Goal: Information Seeking & Learning: Learn about a topic

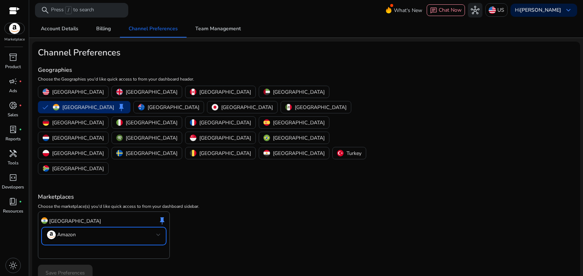
click at [102, 230] on mat-select-trigger "Amazon" at bounding box center [101, 234] width 109 height 9
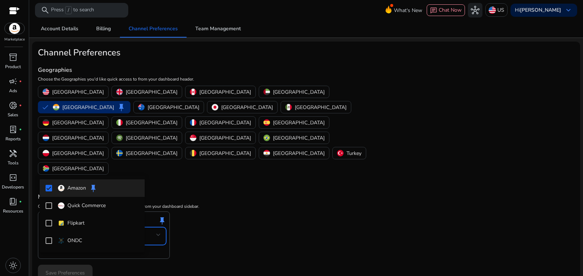
click at [48, 187] on mat-pseudo-checkbox at bounding box center [49, 188] width 7 height 7
click at [76, 190] on p "Amazon" at bounding box center [76, 188] width 19 height 8
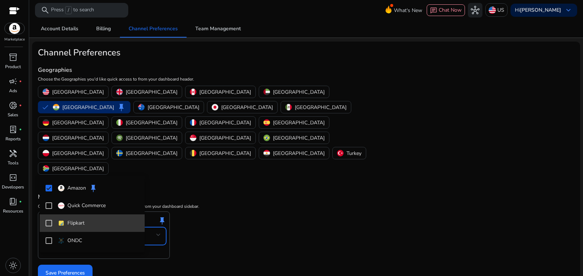
click at [48, 223] on mat-pseudo-checkbox at bounding box center [49, 223] width 7 height 7
click at [194, 197] on div at bounding box center [291, 138] width 583 height 276
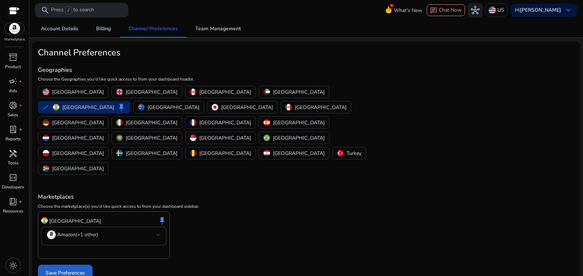
click at [69, 269] on span "Save Preferences" at bounding box center [65, 273] width 39 height 8
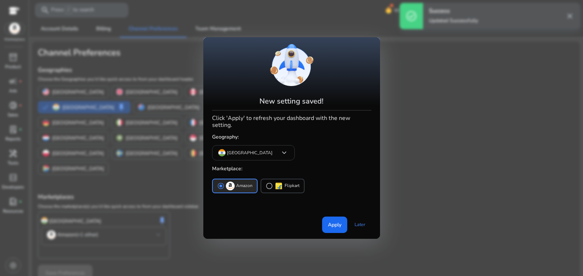
click at [236, 182] on p "Amazon" at bounding box center [244, 186] width 16 height 8
click at [340, 221] on span "Apply" at bounding box center [334, 225] width 13 height 8
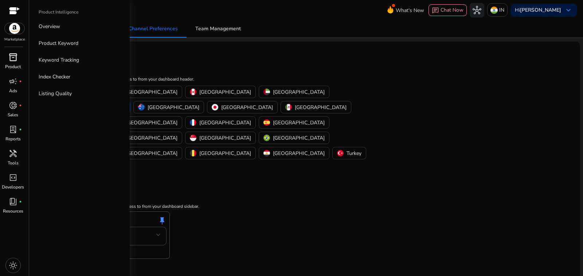
click at [13, 53] on span "inventory_2" at bounding box center [13, 57] width 9 height 9
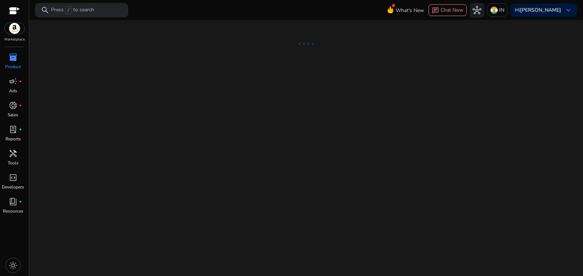
click at [64, 11] on p "Press / to search" at bounding box center [72, 10] width 43 height 8
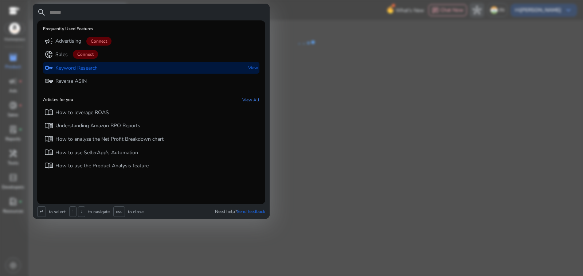
click at [78, 65] on p "Keyword Research" at bounding box center [76, 68] width 42 height 7
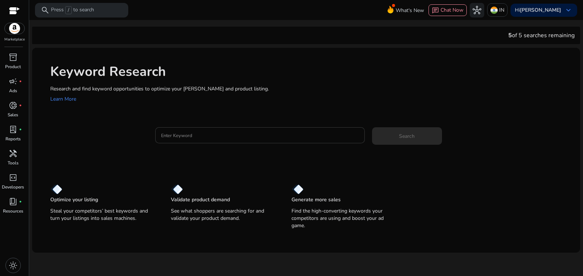
click at [188, 131] on input "Enter Keyword" at bounding box center [260, 135] width 198 height 8
click at [56, 10] on p "Press / to search" at bounding box center [72, 10] width 43 height 8
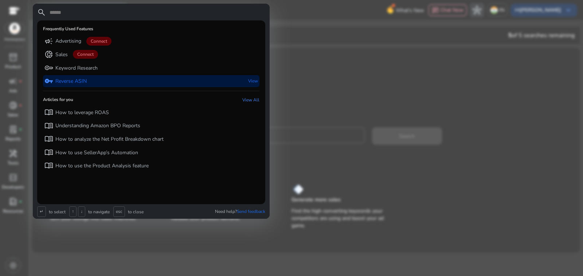
click at [59, 78] on p "Reverse ASIN" at bounding box center [70, 81] width 31 height 7
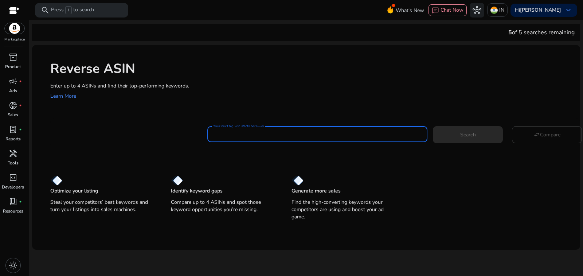
click at [256, 130] on input "Your next big win starts here—enter an ASIN" at bounding box center [317, 134] width 209 height 8
paste input "**********"
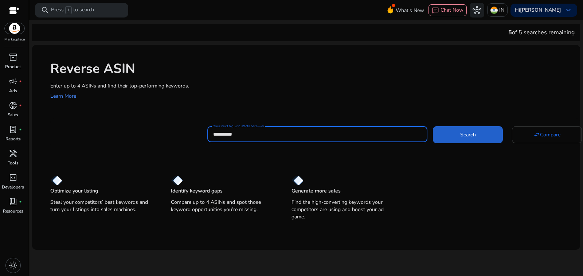
type input "**********"
click at [461, 131] on span "Search" at bounding box center [469, 135] width 16 height 8
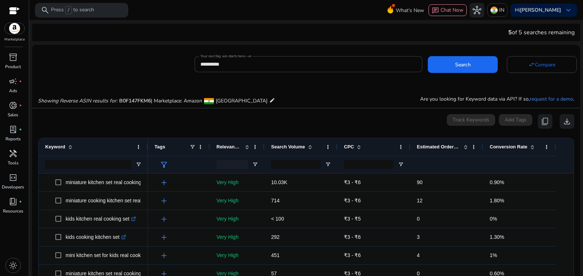
click at [439, 144] on span "Estimated Orders/Month" at bounding box center [439, 146] width 44 height 5
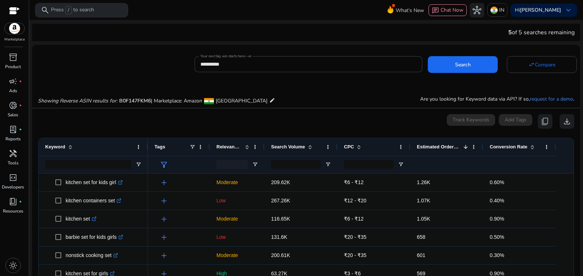
click at [227, 144] on span "Relevance Score" at bounding box center [230, 146] width 26 height 5
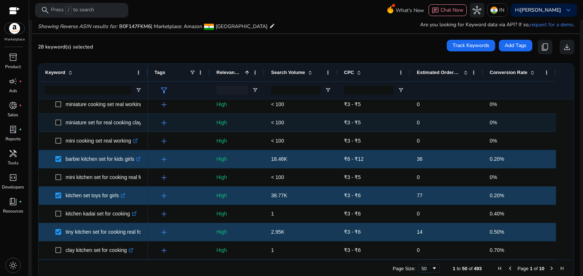
scroll to position [678, 0]
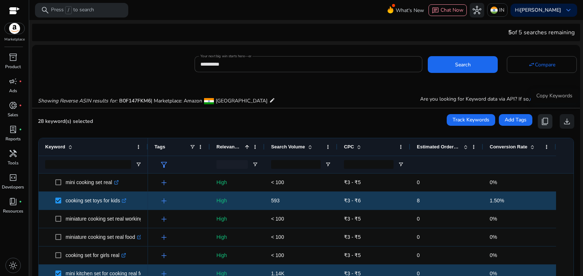
click at [548, 117] on span "content_copy" at bounding box center [545, 121] width 9 height 9
click at [569, 117] on span "download" at bounding box center [567, 121] width 9 height 9
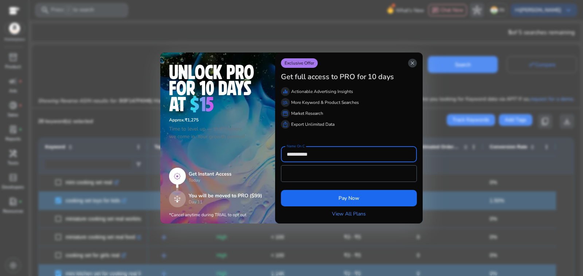
click at [415, 66] on span "close" at bounding box center [413, 63] width 6 height 6
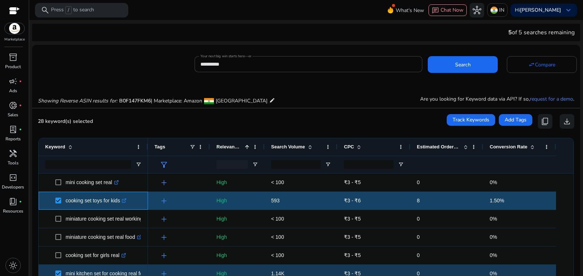
drag, startPoint x: 66, startPoint y: 190, endPoint x: 106, endPoint y: 190, distance: 40.8
click at [106, 193] on span "cooking set toys for kids .st0{fill:#2c8af8}" at bounding box center [98, 200] width 86 height 15
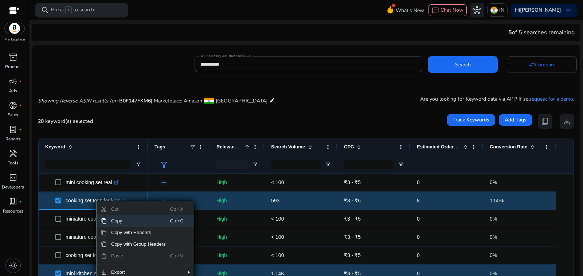
click at [114, 215] on span "Copy" at bounding box center [138, 221] width 63 height 12
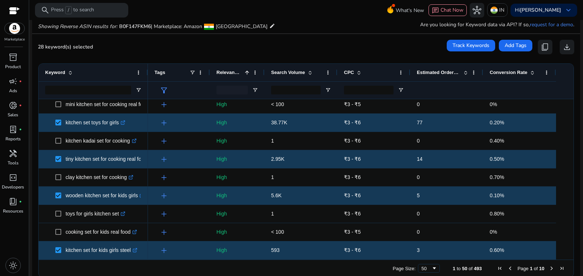
click at [549, 265] on span "Next Page" at bounding box center [552, 268] width 6 height 6
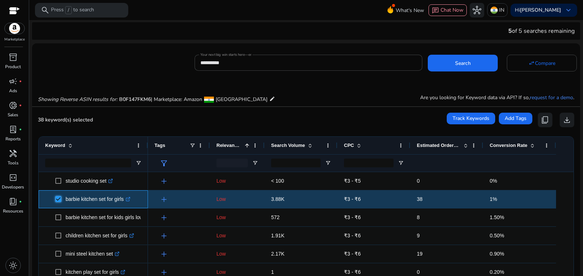
scroll to position [474, 0]
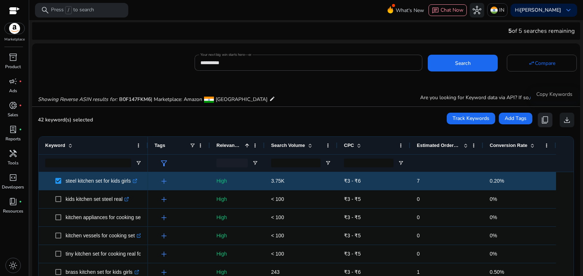
click at [550, 116] on span "content_copy" at bounding box center [545, 120] width 9 height 9
copy span "cooking set toys for kids"
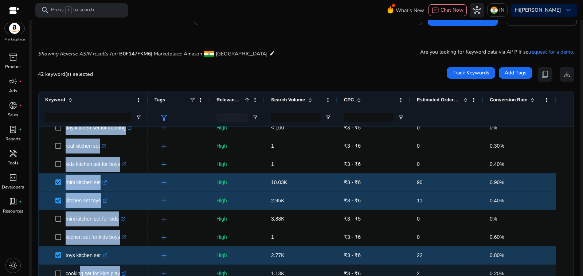
drag, startPoint x: 63, startPoint y: 169, endPoint x: 74, endPoint y: 255, distance: 86.7
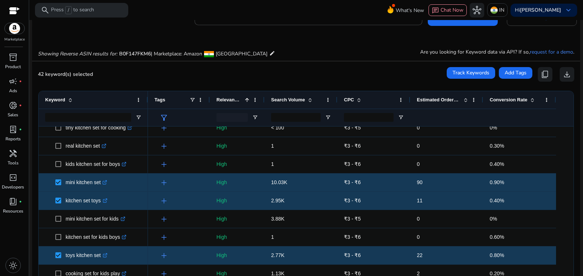
click at [18, 211] on div "inventory_2 Product campaign fiber_manual_record Ads donut_small fiber_manual_r…" at bounding box center [14, 163] width 29 height 225
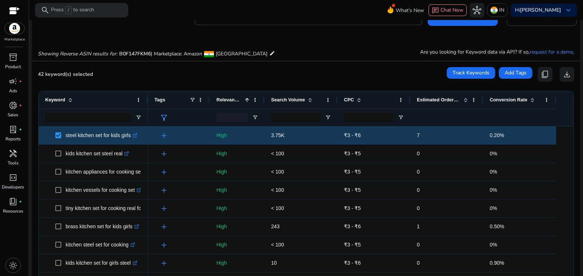
click at [8, 210] on div "inventory_2 Product campaign fiber_manual_record Ads donut_small fiber_manual_r…" at bounding box center [14, 163] width 29 height 225
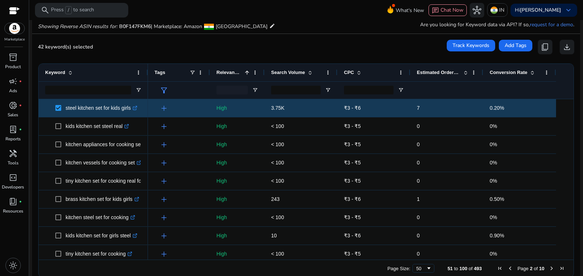
click at [508, 265] on span "Previous Page" at bounding box center [511, 268] width 6 height 6
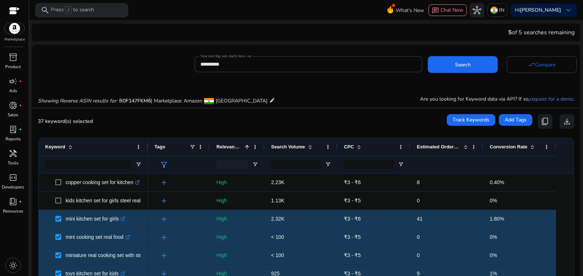
scroll to position [583, 0]
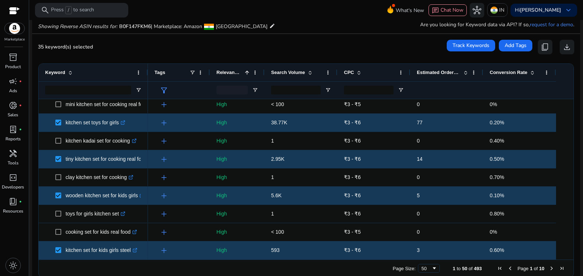
click at [549, 265] on span "Next Page" at bounding box center [552, 268] width 6 height 6
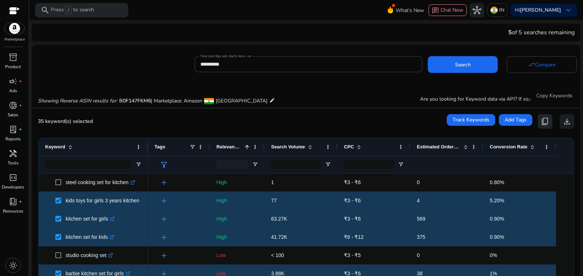
click at [548, 117] on span "content_copy" at bounding box center [545, 121] width 9 height 9
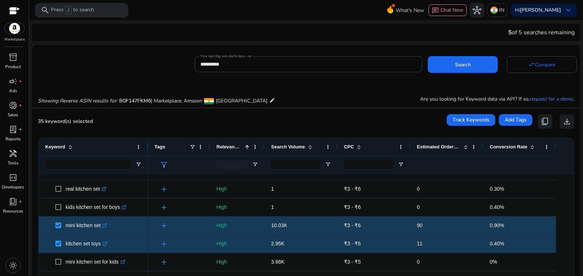
scroll to position [0, 0]
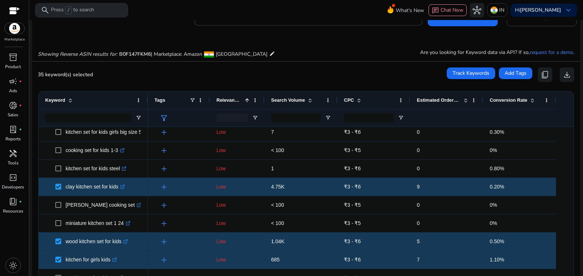
scroll to position [74, 0]
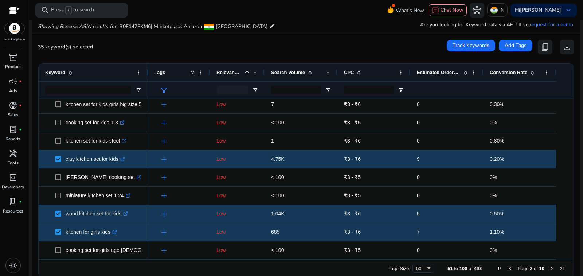
click at [550, 265] on span "Next Page" at bounding box center [552, 268] width 6 height 6
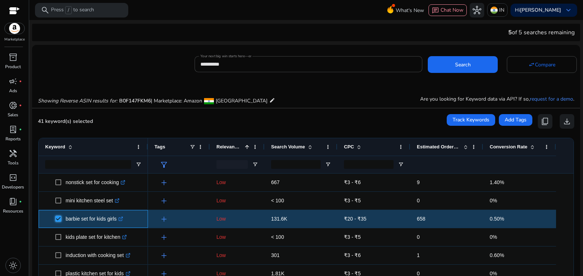
scroll to position [0, 0]
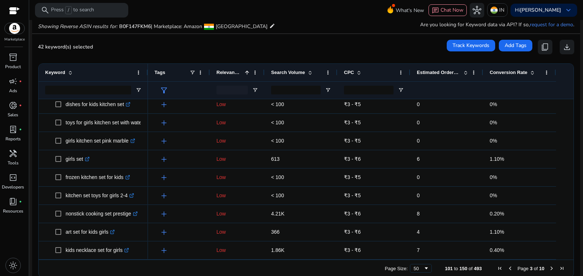
click at [549, 265] on span "Next Page" at bounding box center [552, 268] width 6 height 6
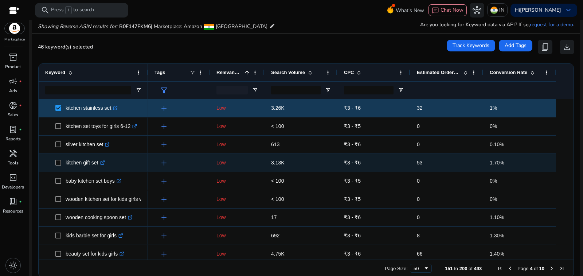
click at [54, 155] on span "kitchen gift set .st0{fill:#2c8af8}" at bounding box center [93, 162] width 96 height 15
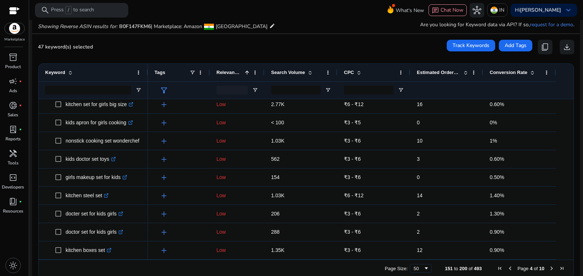
scroll to position [751, 0]
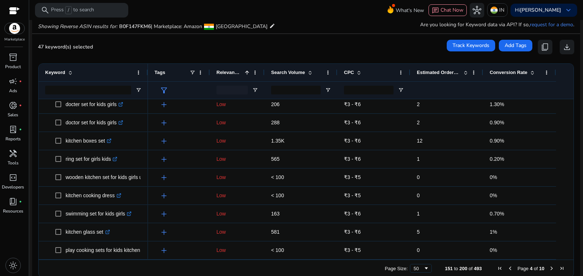
click at [550, 265] on span "Next Page" at bounding box center [552, 268] width 6 height 6
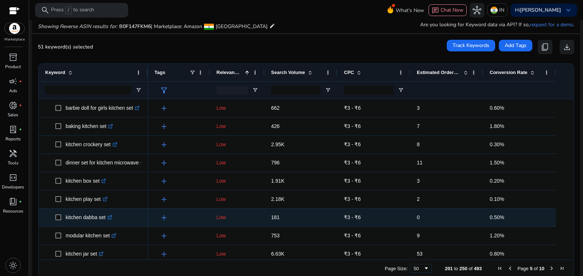
scroll to position [583, 0]
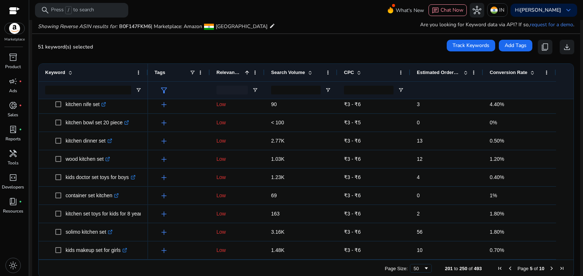
click at [549, 265] on span "Next Page" at bounding box center [552, 268] width 6 height 6
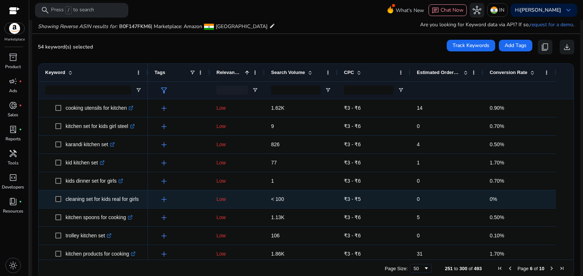
scroll to position [182, 0]
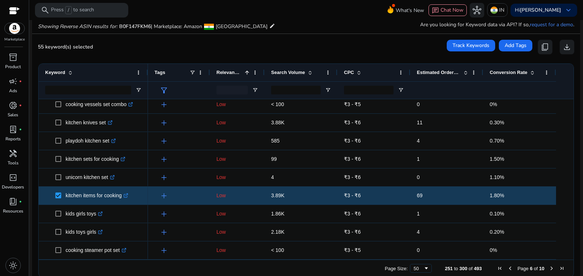
click at [443, 70] on span "Estimated Orders/Month" at bounding box center [439, 72] width 44 height 5
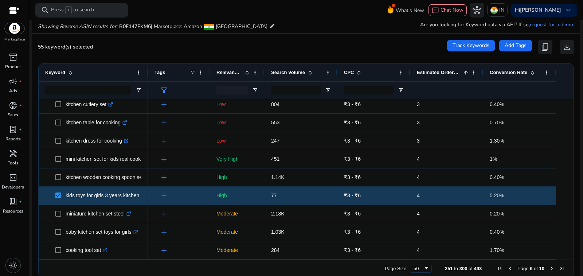
click at [442, 70] on span "Estimated Orders/Month" at bounding box center [439, 72] width 44 height 5
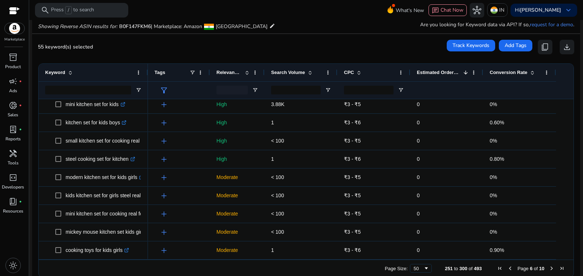
click at [442, 70] on span "Estimated Orders/Month" at bounding box center [439, 72] width 44 height 5
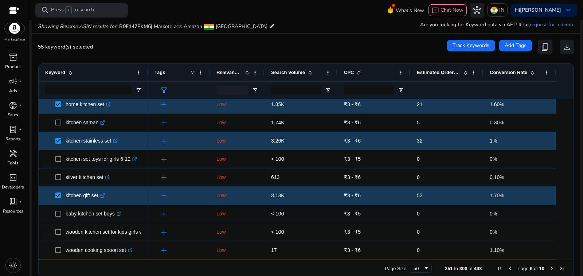
click at [549, 265] on span "Next Page" at bounding box center [552, 268] width 6 height 6
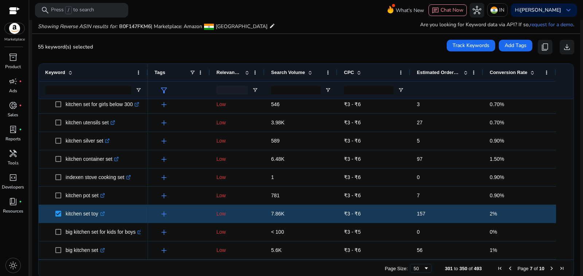
click at [549, 265] on span "Next Page" at bounding box center [552, 268] width 6 height 6
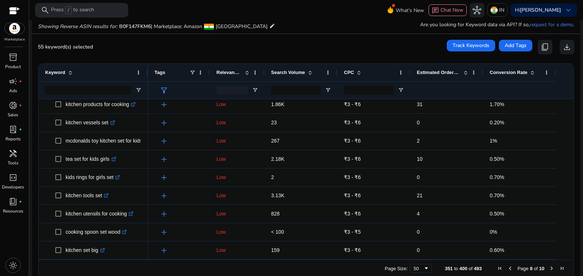
click at [549, 265] on span "Next Page" at bounding box center [552, 268] width 6 height 6
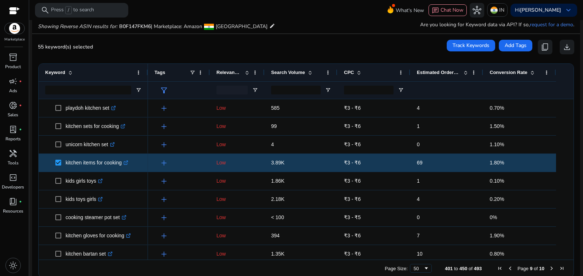
click at [549, 265] on span "Next Page" at bounding box center [552, 268] width 6 height 6
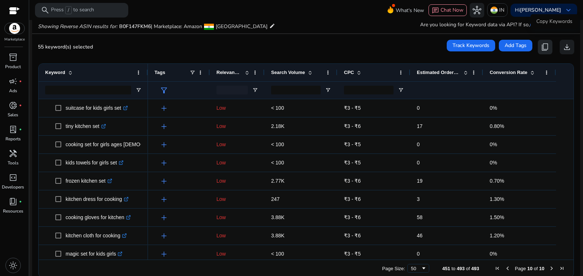
click at [548, 43] on span "content_copy" at bounding box center [545, 47] width 9 height 9
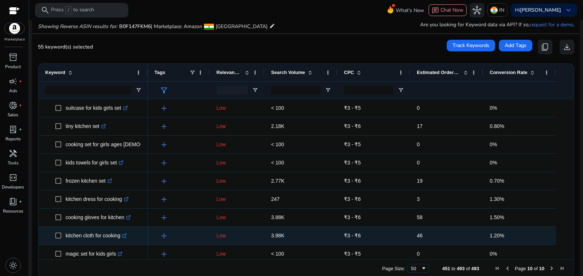
scroll to position [0, 0]
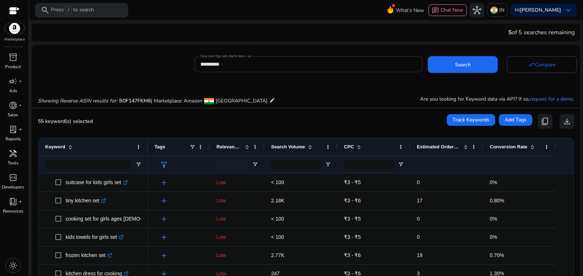
click at [241, 62] on input "**********" at bounding box center [309, 64] width 216 height 8
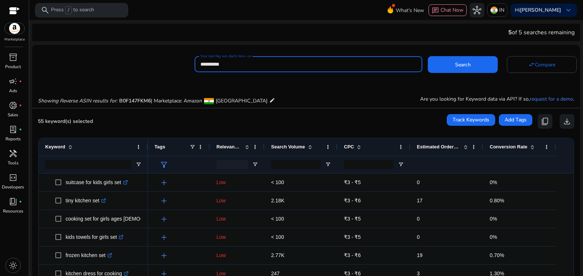
drag, startPoint x: 219, startPoint y: 65, endPoint x: 175, endPoint y: 67, distance: 44.2
click at [175, 67] on div "**********" at bounding box center [303, 63] width 543 height 18
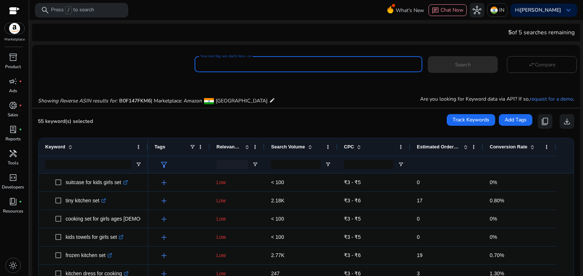
paste input "**********"
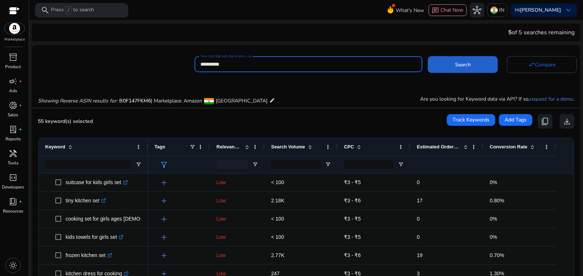
type input "**********"
click at [455, 61] on span "Search" at bounding box center [463, 65] width 16 height 8
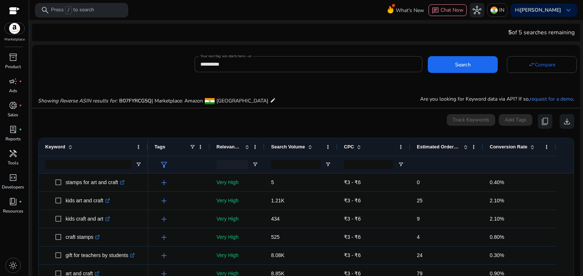
click at [294, 144] on span "Search Volume" at bounding box center [288, 146] width 34 height 5
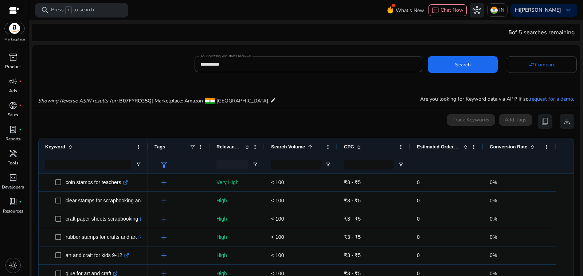
click at [294, 144] on span "Search Volume" at bounding box center [288, 146] width 34 height 5
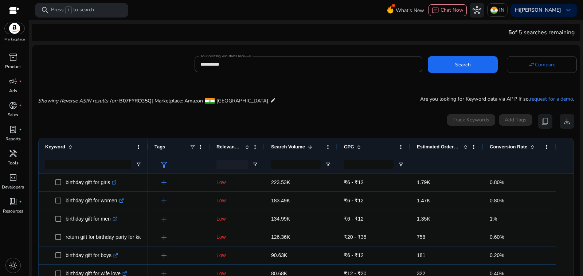
click at [283, 144] on span "Search Volume" at bounding box center [288, 146] width 34 height 5
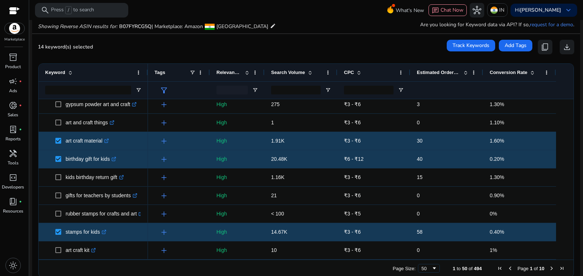
click at [549, 265] on span "Next Page" at bounding box center [552, 268] width 6 height 6
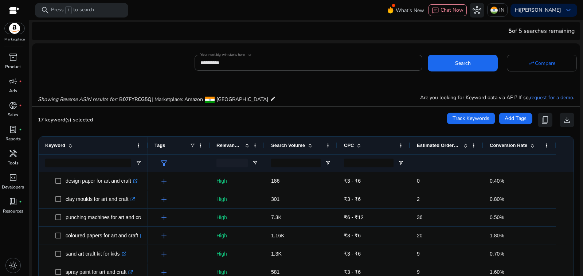
scroll to position [438, 0]
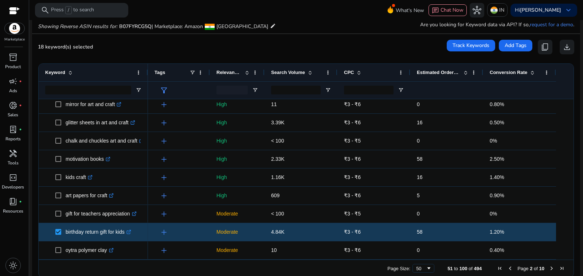
click at [549, 265] on span "Next Page" at bounding box center [552, 268] width 6 height 6
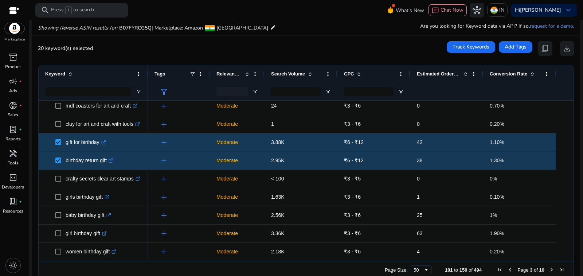
click at [550, 267] on span "Next Page" at bounding box center [552, 270] width 6 height 6
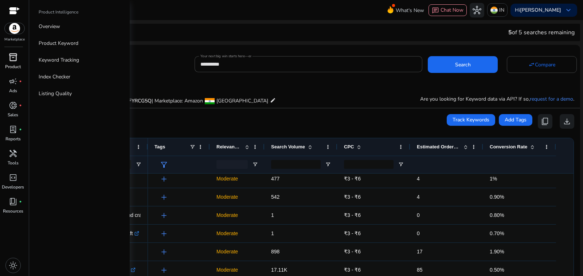
click at [12, 52] on div "inventory_2" at bounding box center [13, 57] width 20 height 12
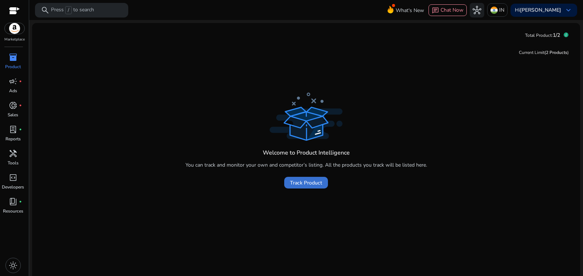
click at [320, 179] on span "Track Product" at bounding box center [306, 183] width 32 height 8
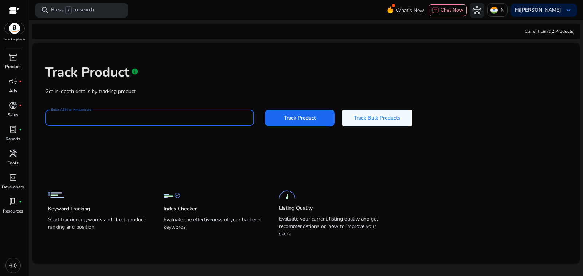
paste input "**********"
type input "**********"
click at [291, 114] on span "Track Product" at bounding box center [300, 118] width 32 height 8
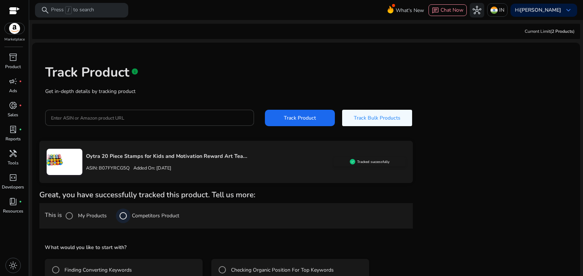
scroll to position [17, 0]
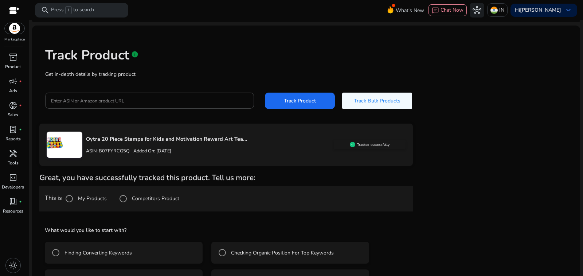
click at [118, 249] on label "Finding Converting Keywords" at bounding box center [97, 253] width 69 height 8
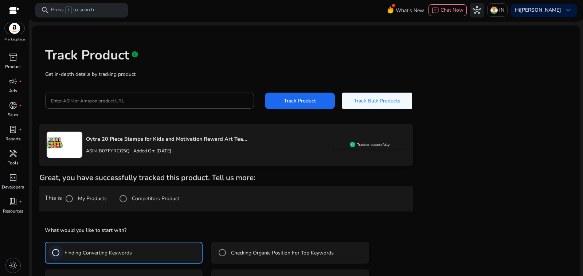
scroll to position [46, 0]
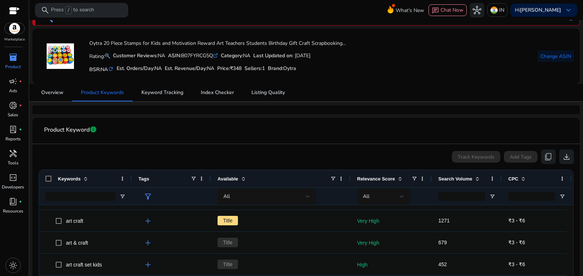
scroll to position [95, 0]
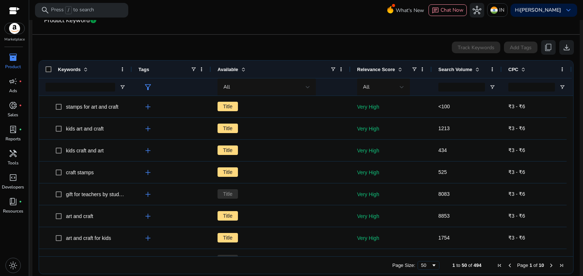
click at [454, 67] on span "Search Volume" at bounding box center [456, 69] width 34 height 5
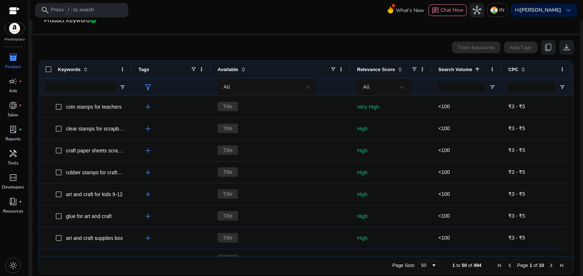
click at [454, 67] on span "Search Volume" at bounding box center [456, 69] width 34 height 5
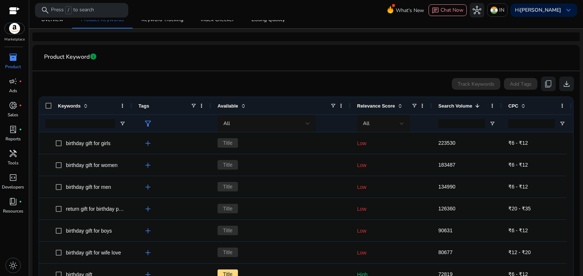
click at [12, 51] on div "inventory_2" at bounding box center [13, 57] width 20 height 12
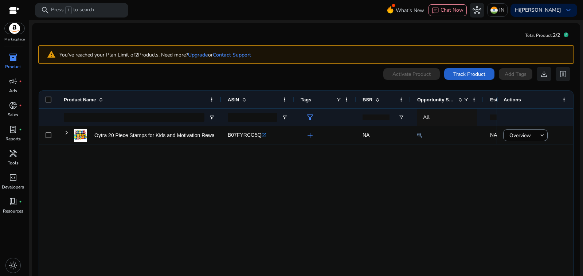
click at [486, 70] on span "Track Product" at bounding box center [470, 74] width 32 height 8
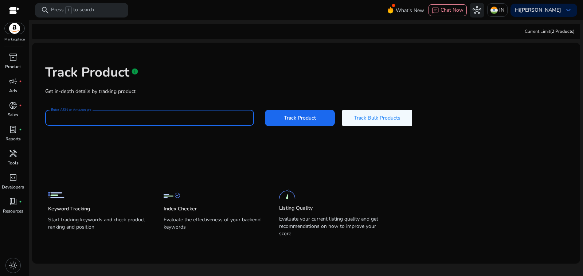
click at [59, 114] on input "Enter ASIN or Amazon product URL" at bounding box center [149, 118] width 197 height 8
paste input "**********"
type input "**********"
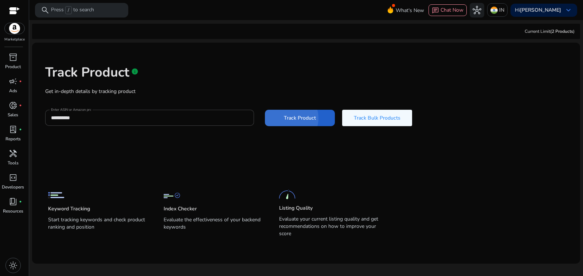
click at [288, 114] on span "Track Product" at bounding box center [300, 118] width 32 height 8
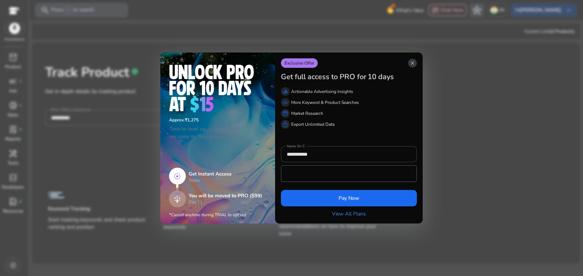
click at [416, 66] on span "close" at bounding box center [413, 63] width 6 height 6
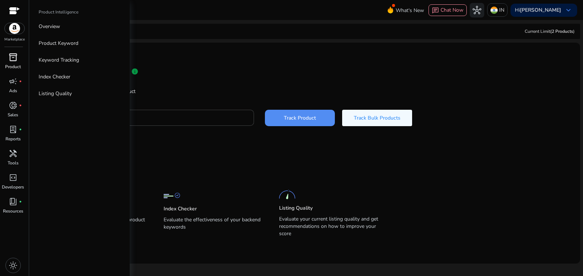
click at [15, 53] on span "inventory_2" at bounding box center [13, 57] width 9 height 9
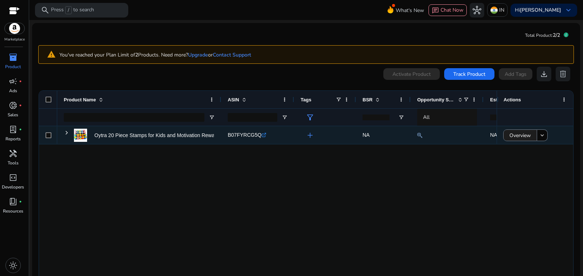
click at [512, 128] on span "Overview" at bounding box center [521, 135] width 22 height 15
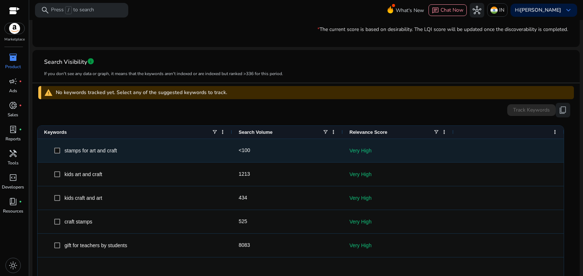
scroll to position [109, 0]
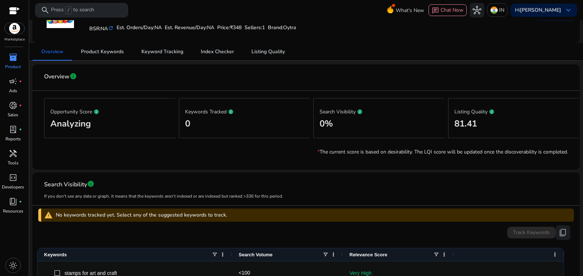
scroll to position [36, 0]
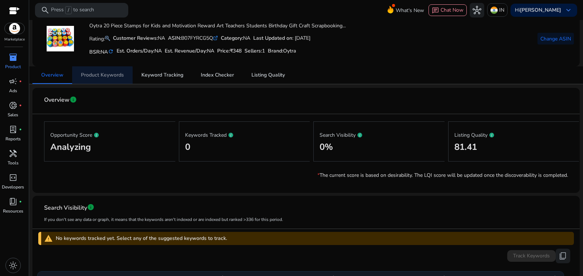
click at [99, 74] on span "Product Keywords" at bounding box center [102, 75] width 43 height 5
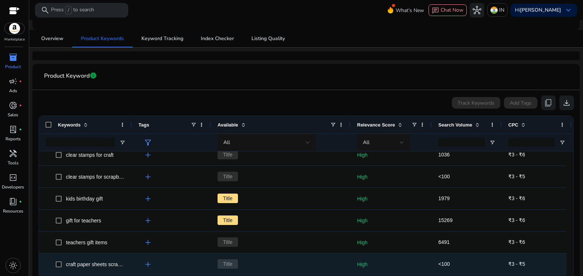
scroll to position [693, 0]
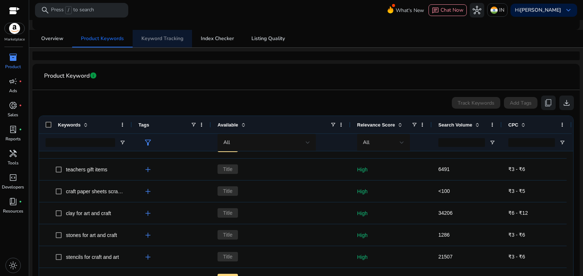
click at [167, 38] on span "Keyword Tracking" at bounding box center [162, 38] width 42 height 5
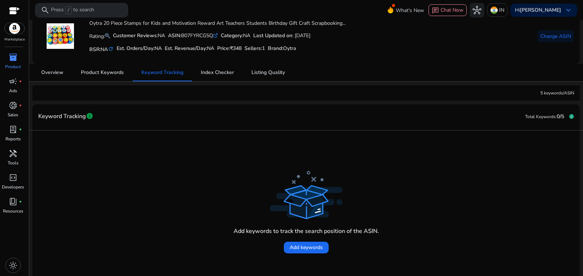
scroll to position [44, 0]
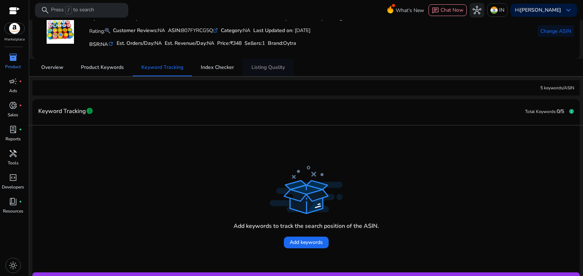
click at [269, 65] on span "Listing Quality" at bounding box center [269, 67] width 34 height 5
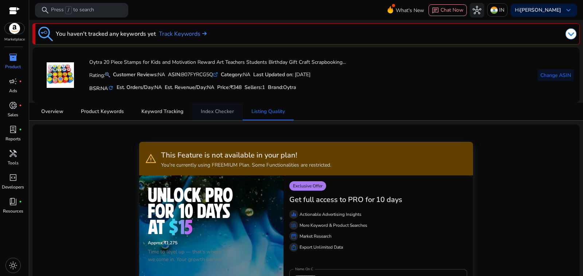
click at [215, 111] on span "Index Checker" at bounding box center [217, 111] width 33 height 5
click at [170, 110] on span "Keyword Tracking" at bounding box center [162, 111] width 42 height 5
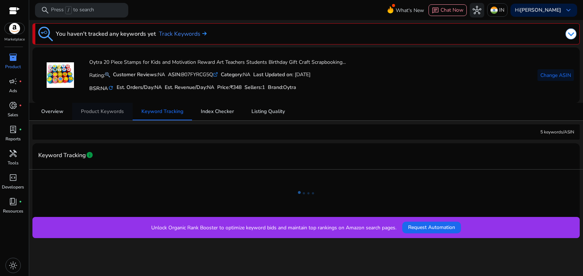
click at [102, 109] on span "Product Keywords" at bounding box center [102, 111] width 43 height 5
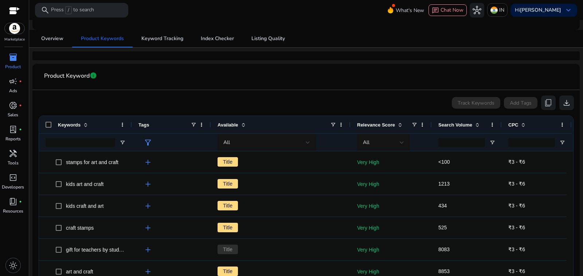
click at [451, 122] on span "Search Volume" at bounding box center [456, 124] width 34 height 5
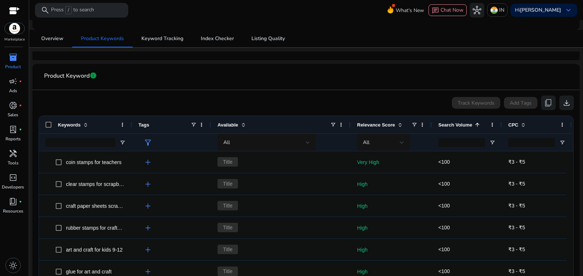
click at [450, 122] on span "Search Volume" at bounding box center [456, 124] width 34 height 5
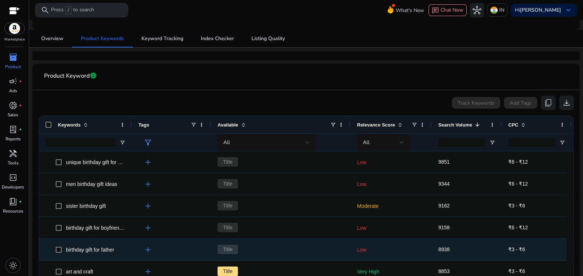
scroll to position [875, 0]
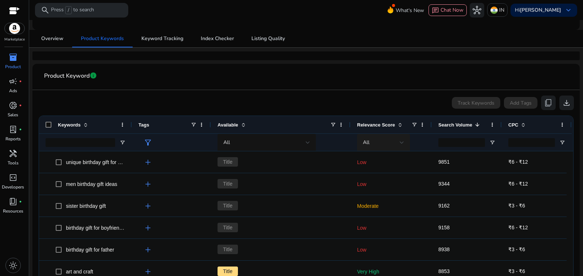
click at [390, 139] on div "All" at bounding box center [381, 143] width 37 height 8
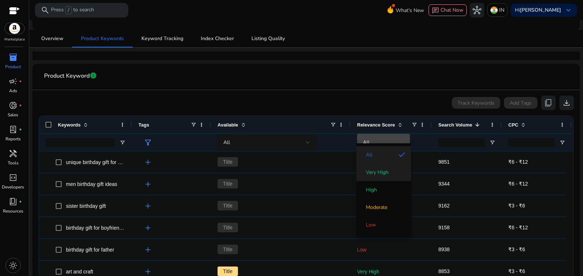
click at [377, 179] on mat-option "Very High" at bounding box center [384, 173] width 55 height 18
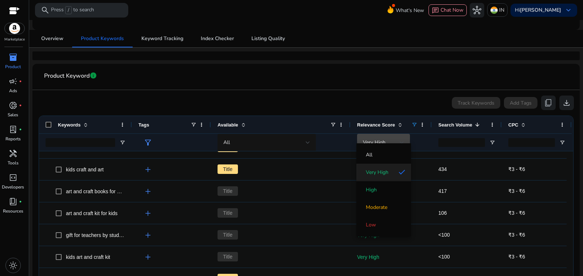
scroll to position [365, 0]
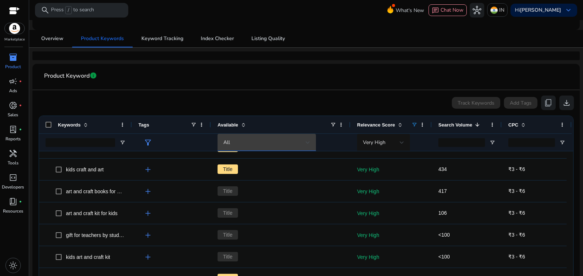
click at [274, 139] on div "All" at bounding box center [265, 143] width 82 height 8
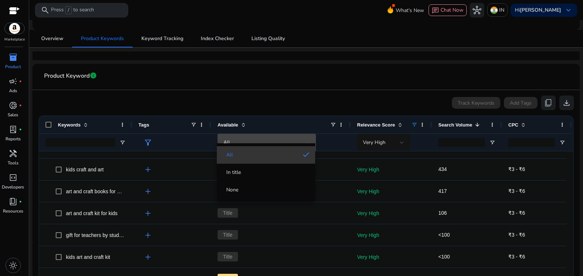
click at [239, 155] on span "All" at bounding box center [260, 154] width 74 height 7
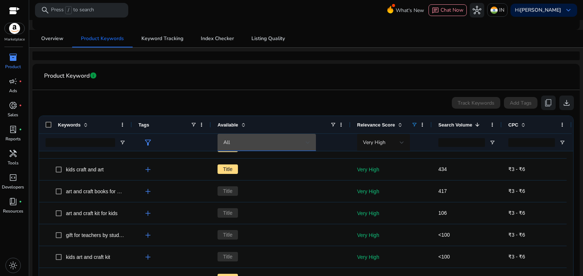
click at [294, 90] on app-product-keyword-grid "Track Keywords Add Tags content_copy download 1 to 24 of 24. Page 1 of 1 Drag h…" at bounding box center [306, 211] width 536 height 243
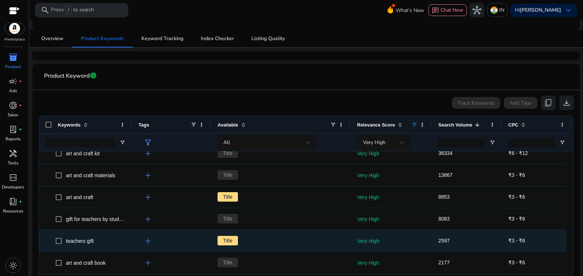
scroll to position [0, 0]
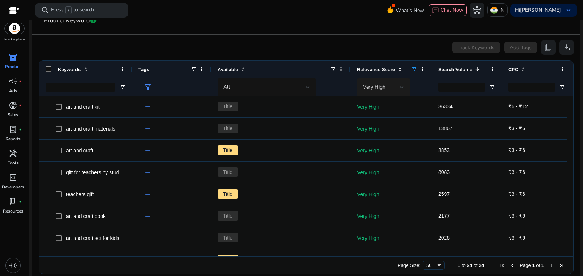
click at [398, 83] on div "Very High" at bounding box center [383, 87] width 41 height 9
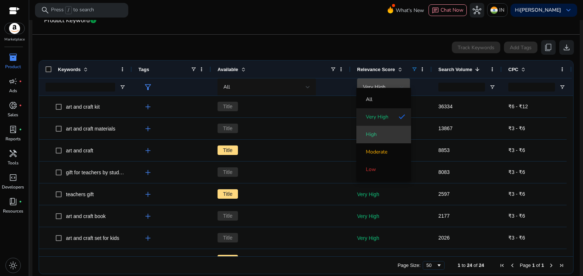
click at [368, 137] on mat-option "High" at bounding box center [384, 135] width 55 height 18
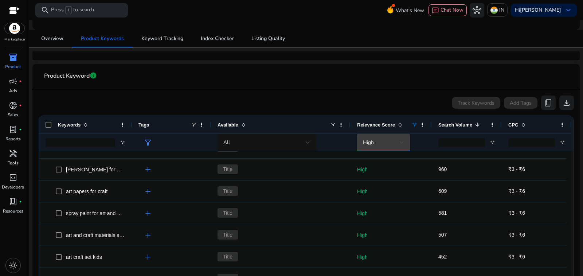
click at [385, 139] on div "High" at bounding box center [381, 143] width 37 height 8
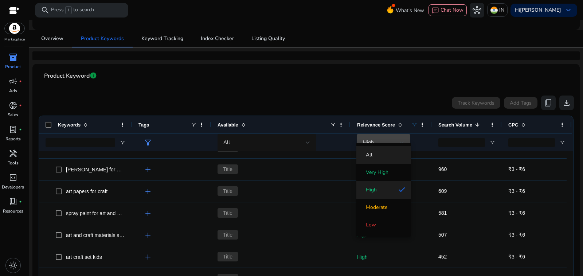
click at [373, 155] on span "All" at bounding box center [383, 154] width 43 height 7
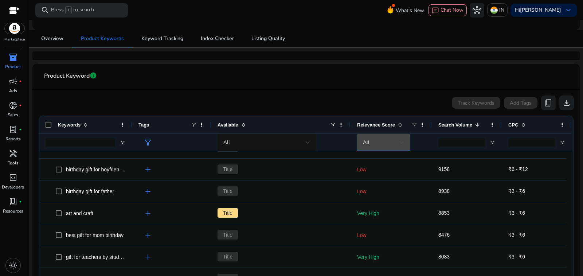
click at [446, 122] on span "Search Volume" at bounding box center [456, 124] width 34 height 5
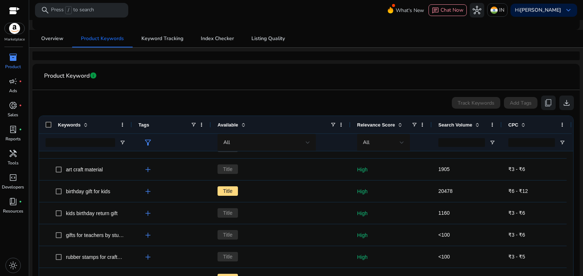
click at [453, 122] on span "Search Volume" at bounding box center [456, 124] width 34 height 5
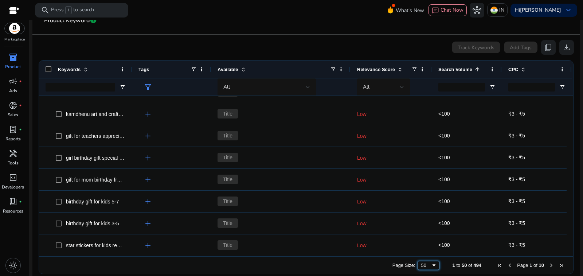
click at [431, 263] on span "Page Size" at bounding box center [434, 266] width 6 height 6
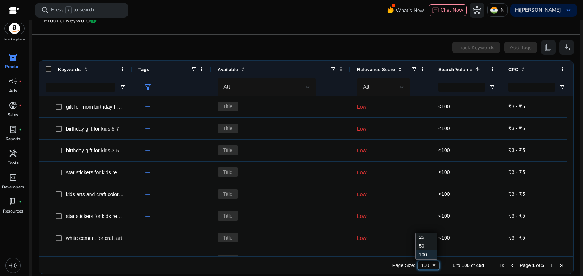
click at [432, 263] on span "Page Size" at bounding box center [434, 266] width 6 height 6
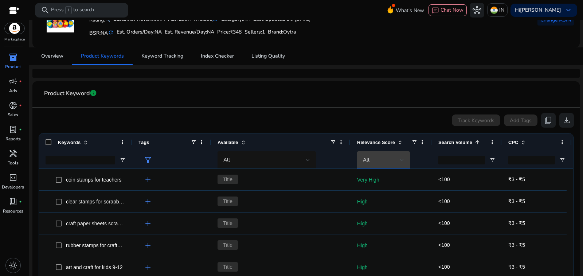
click at [390, 156] on div "All" at bounding box center [381, 160] width 37 height 8
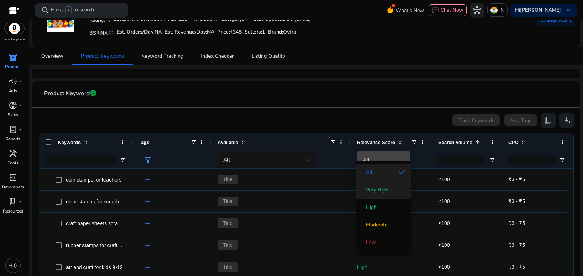
click at [386, 193] on mat-option "Very High" at bounding box center [384, 190] width 55 height 18
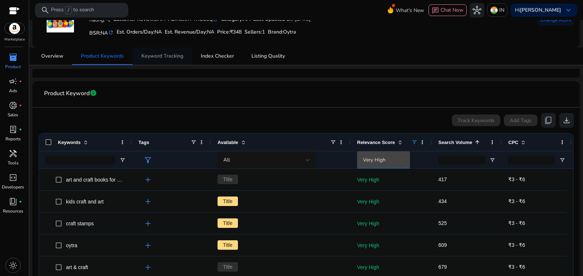
click at [178, 55] on span "Keyword Tracking" at bounding box center [162, 56] width 42 height 5
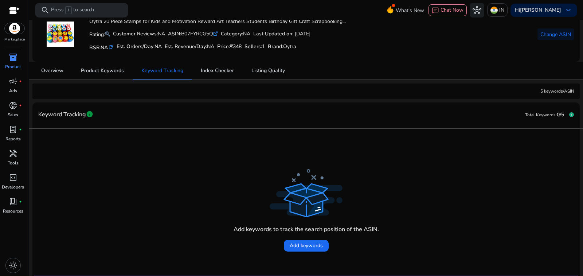
scroll to position [44, 0]
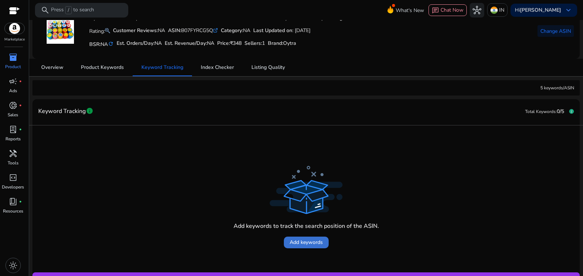
click at [312, 238] on span "Add keywords" at bounding box center [306, 242] width 33 height 8
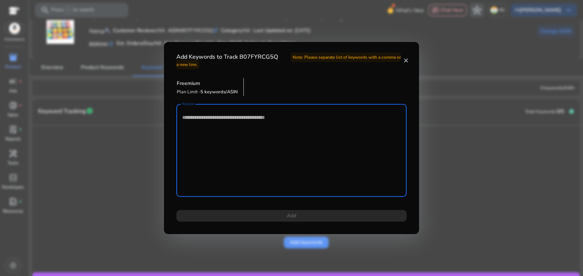
click at [243, 120] on textarea "Keywords" at bounding box center [291, 151] width 219 height 86
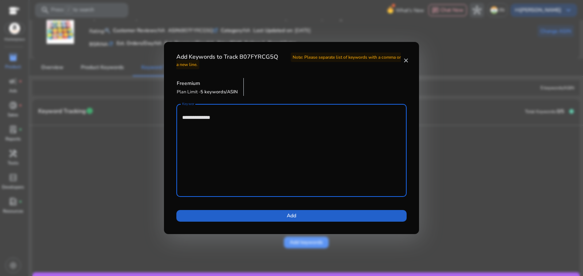
type textarea "**********"
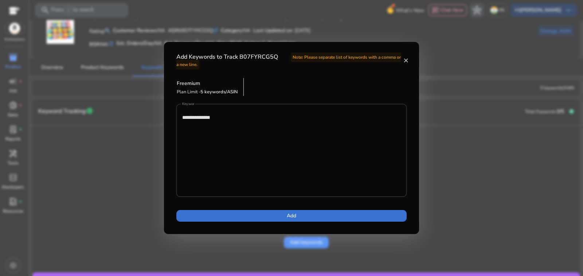
click at [304, 210] on span at bounding box center [291, 216] width 230 height 18
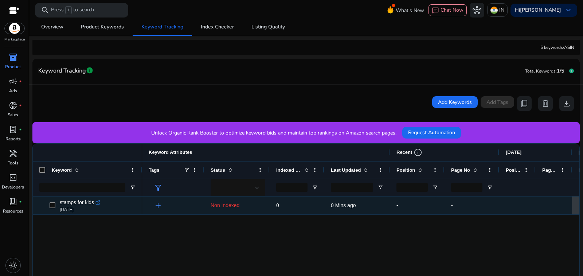
scroll to position [109, 0]
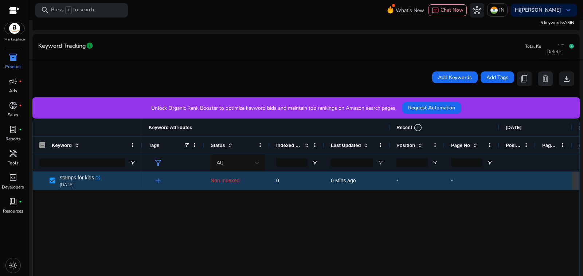
click at [549, 74] on span "delete" at bounding box center [545, 78] width 9 height 9
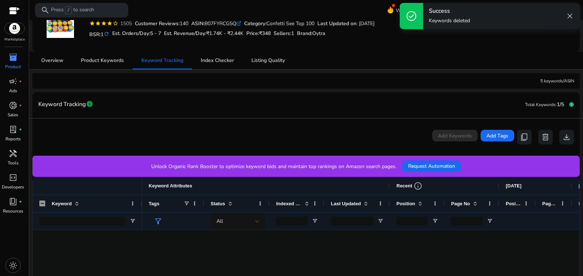
scroll to position [36, 0]
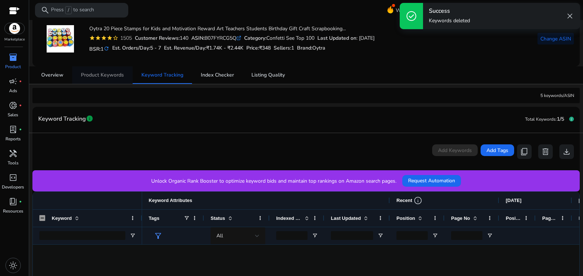
click at [105, 73] on span "Product Keywords" at bounding box center [102, 75] width 43 height 5
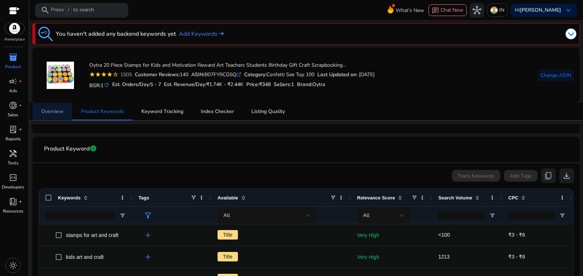
click at [51, 109] on span "Overview" at bounding box center [52, 111] width 22 height 5
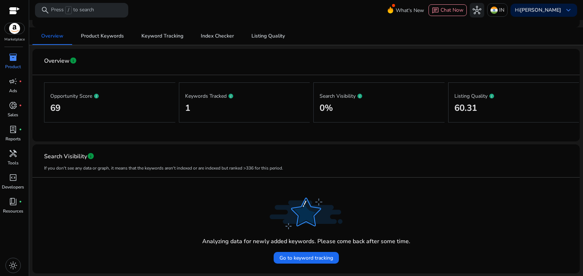
scroll to position [67, 0]
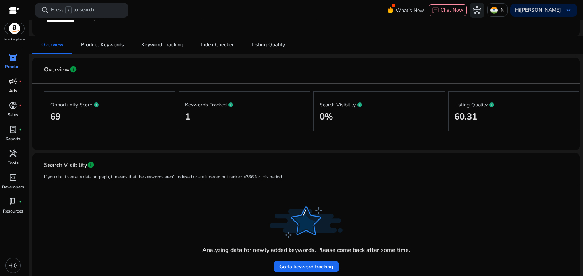
click at [13, 77] on span "campaign" at bounding box center [13, 81] width 9 height 9
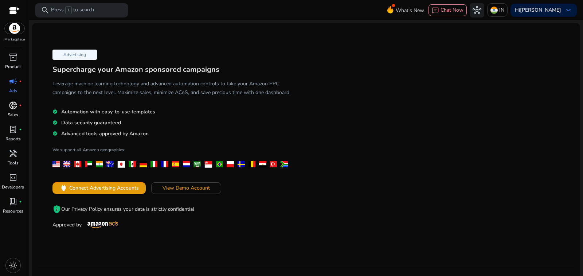
click at [12, 101] on span "donut_small" at bounding box center [13, 105] width 9 height 9
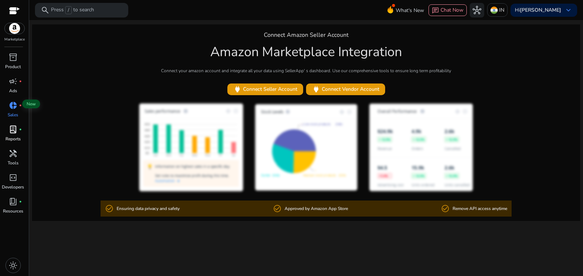
click at [14, 125] on span "lab_profile" at bounding box center [13, 129] width 9 height 9
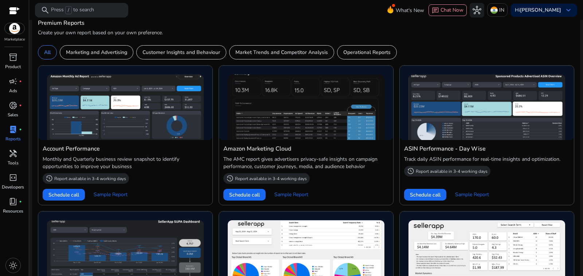
scroll to position [218, 0]
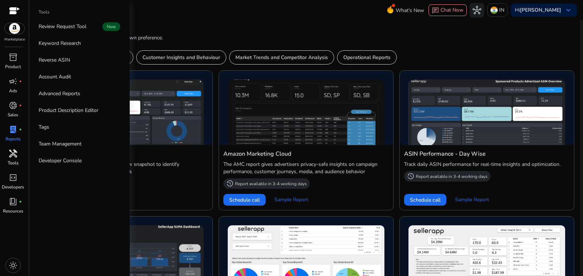
click at [10, 149] on span "handyman" at bounding box center [13, 153] width 9 height 9
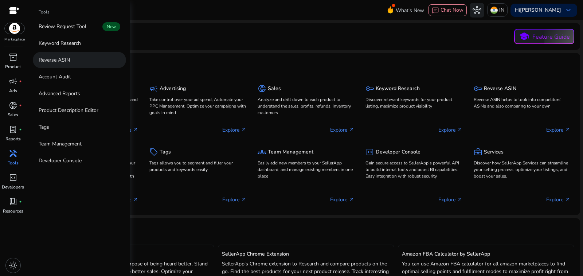
click at [59, 56] on p "Reverse ASIN" at bounding box center [54, 60] width 31 height 8
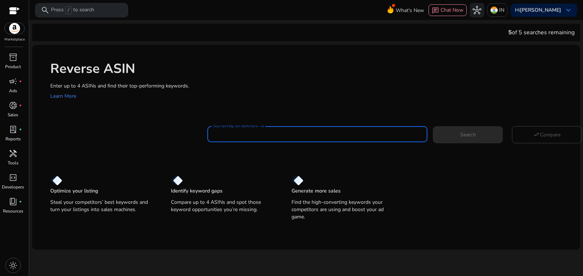
click at [282, 130] on input "Your next big win starts here—enter an ASIN" at bounding box center [317, 134] width 209 height 8
paste input "**********"
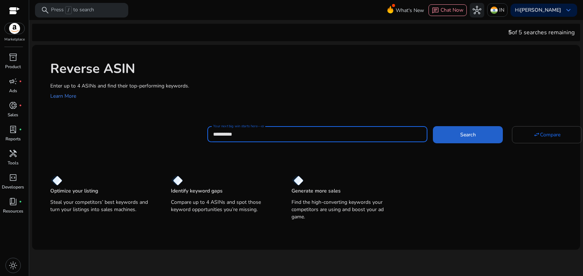
type input "**********"
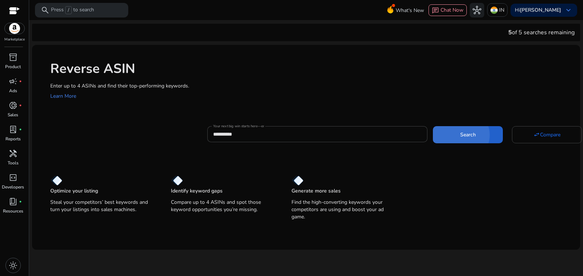
click at [462, 131] on span "Search" at bounding box center [469, 135] width 16 height 8
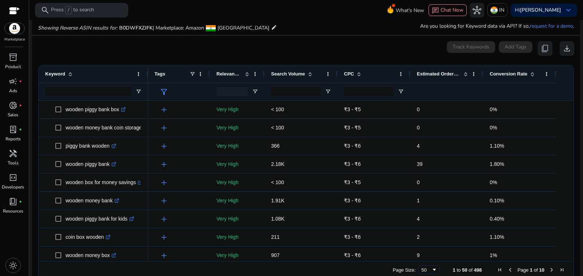
scroll to position [36, 0]
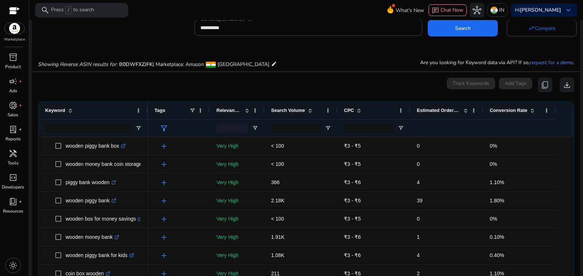
click at [294, 108] on span "Search Volume" at bounding box center [288, 110] width 34 height 5
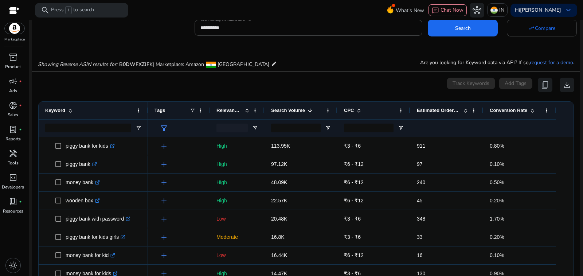
scroll to position [0, 0]
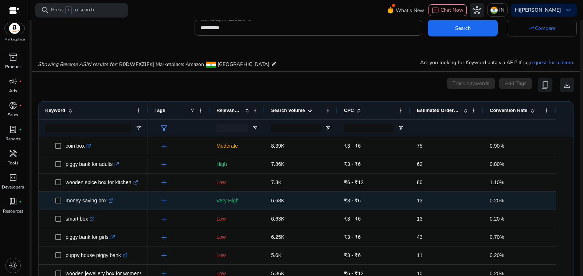
scroll to position [292, 0]
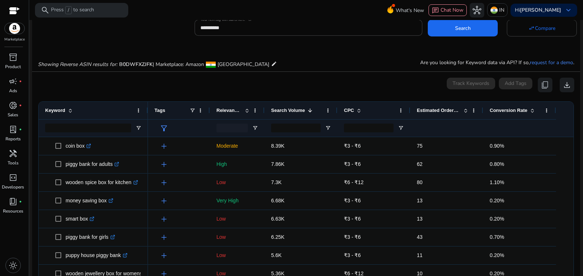
click at [433, 108] on span "Estimated Orders/Month" at bounding box center [439, 110] width 44 height 5
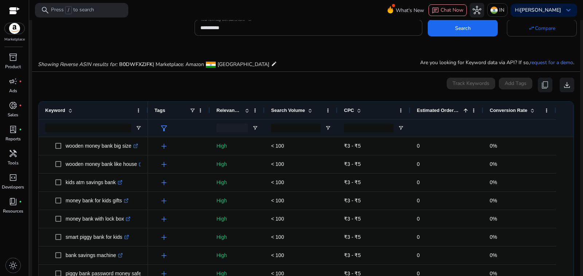
click at [436, 108] on span "Estimated Orders/Month" at bounding box center [439, 110] width 44 height 5
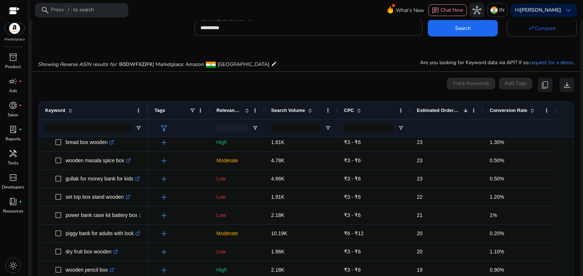
scroll to position [0, 0]
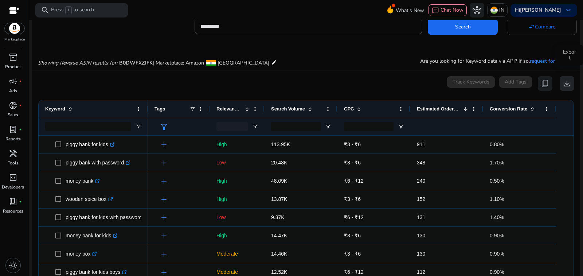
click at [567, 79] on span "download" at bounding box center [567, 83] width 9 height 9
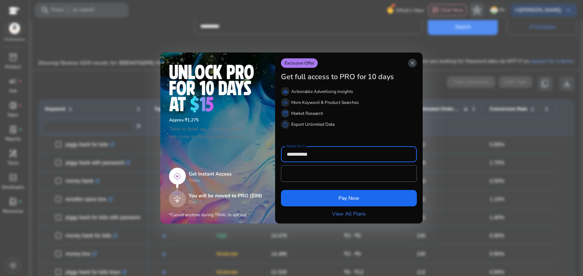
click at [415, 66] on span "close" at bounding box center [413, 63] width 6 height 6
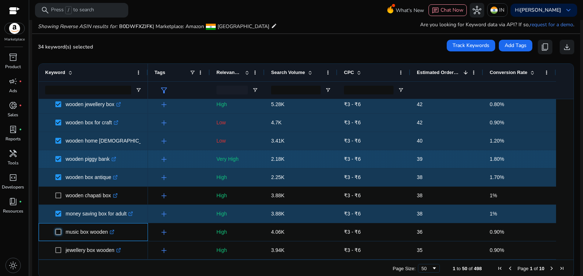
scroll to position [277, 0]
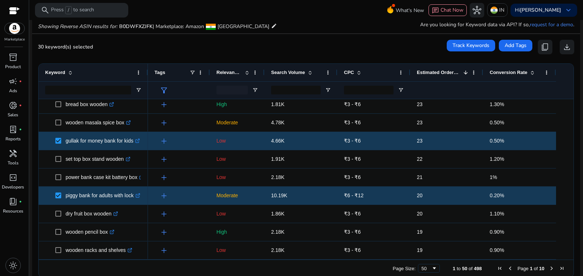
click at [549, 265] on span "Next Page" at bounding box center [552, 268] width 6 height 6
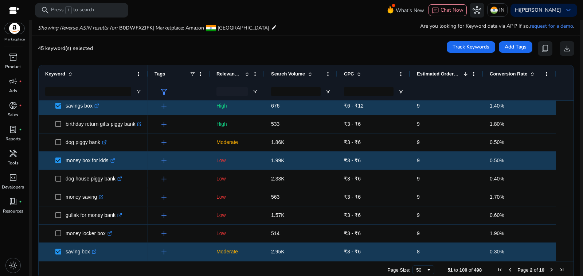
click at [549, 267] on span "Next Page" at bounding box center [552, 270] width 6 height 6
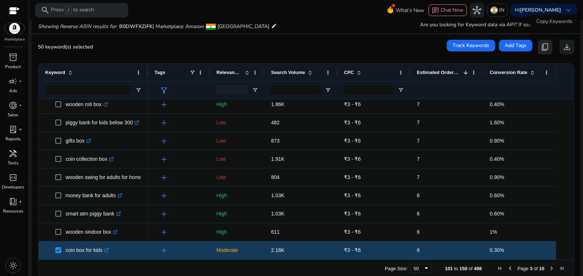
click at [549, 43] on span "content_copy" at bounding box center [545, 47] width 9 height 9
